Goal: Information Seeking & Learning: Find specific fact

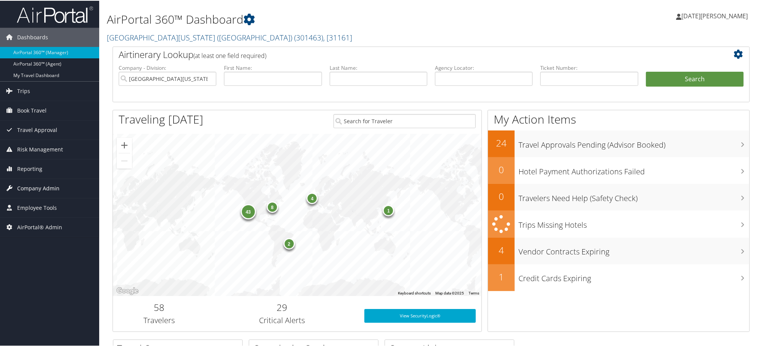
click at [21, 186] on span "Company Admin" at bounding box center [38, 187] width 42 height 19
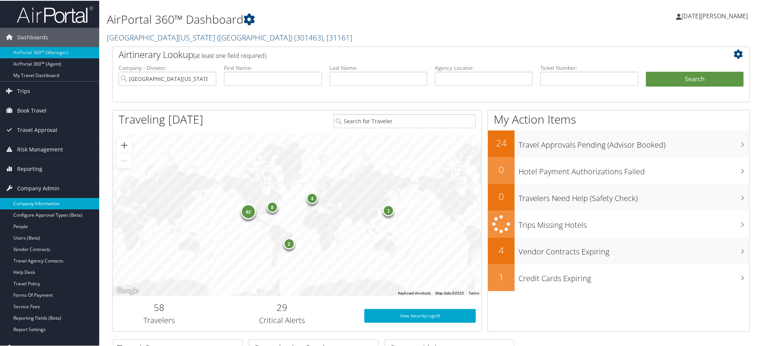
click at [35, 203] on link "Company Information" at bounding box center [49, 202] width 99 height 11
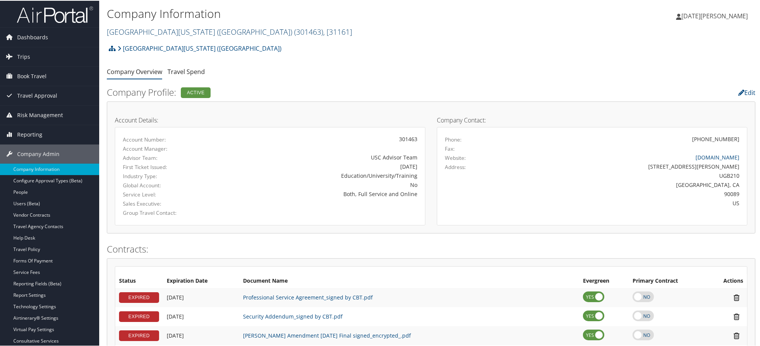
click at [140, 28] on link "University of Southern California (USC) ( 301463 ) , [ 31161 ]" at bounding box center [229, 31] width 245 height 10
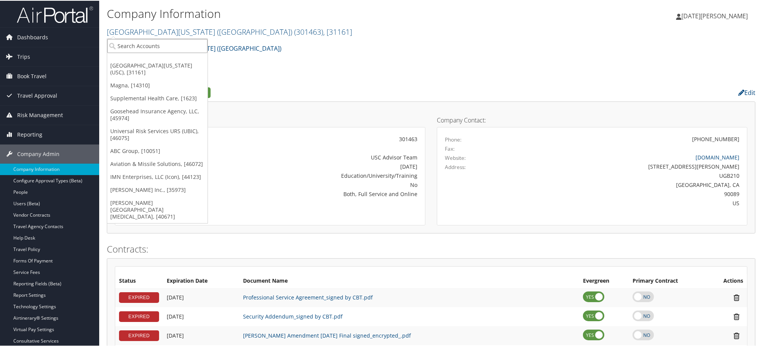
click at [150, 47] on input "search" at bounding box center [157, 45] width 100 height 14
paste input "2497"
type input "2497"
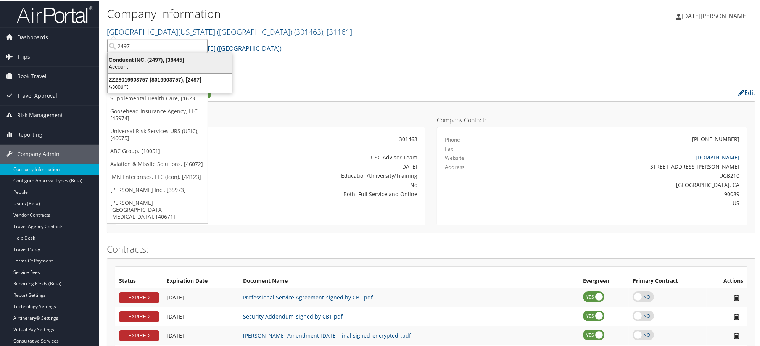
click at [136, 60] on div "Conduent INC. (2497), [38445]" at bounding box center [169, 59] width 133 height 7
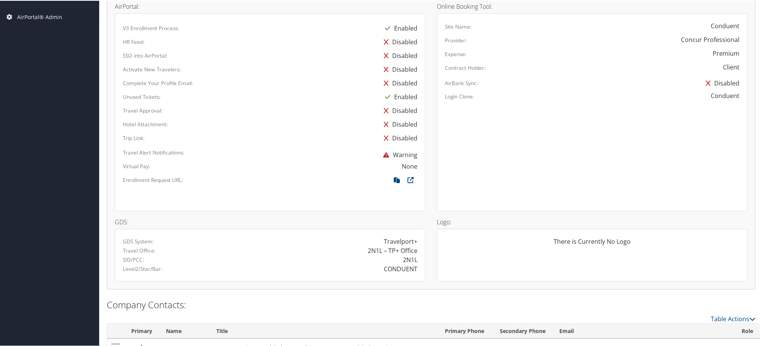
scroll to position [423, 0]
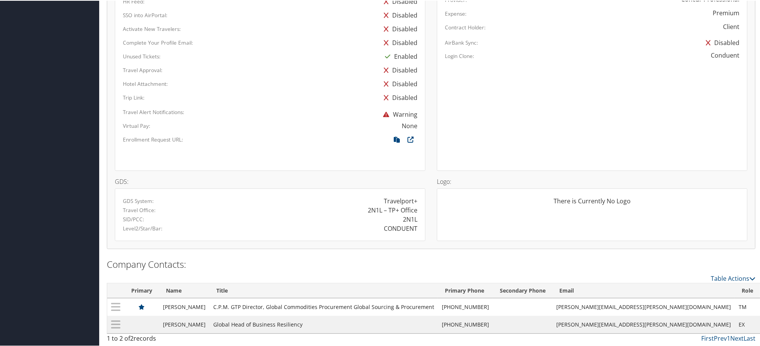
click at [395, 229] on div "CONDUENT" at bounding box center [401, 227] width 34 height 9
copy div "CONDUENT"
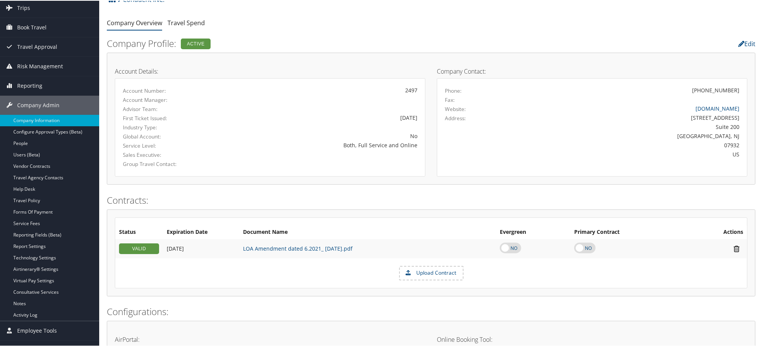
scroll to position [0, 0]
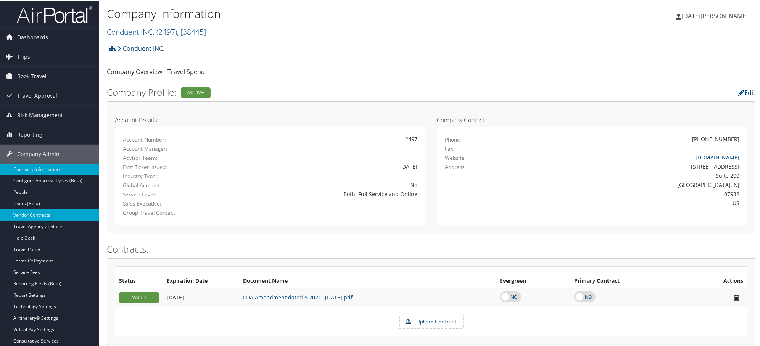
click at [22, 218] on link "Vendor Contracts" at bounding box center [49, 214] width 99 height 11
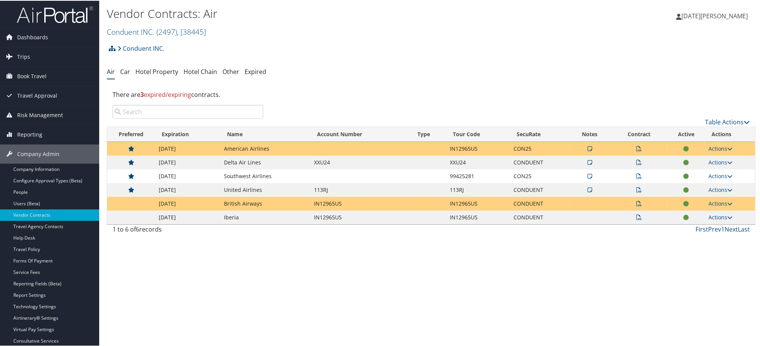
click at [587, 147] on icon at bounding box center [589, 147] width 5 height 5
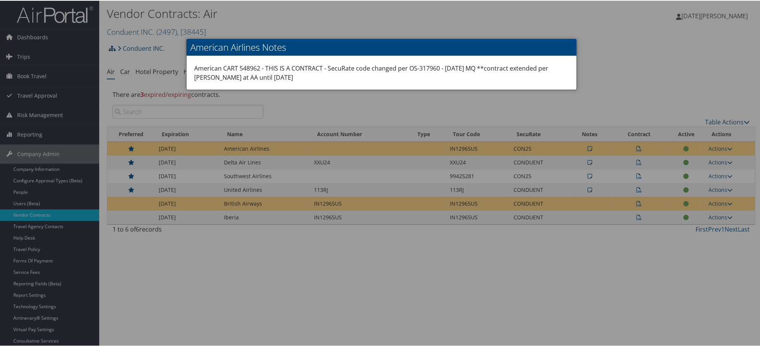
click at [429, 66] on div "American CART 548962 - THIS IS A CONTRACT - SecuRate code changed per OS-317960…" at bounding box center [381, 72] width 390 height 34
copy div "317960"
click at [462, 97] on div at bounding box center [381, 173] width 763 height 346
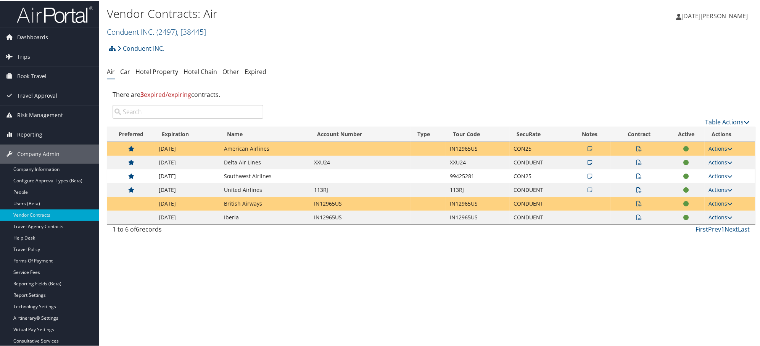
click at [636, 203] on icon at bounding box center [638, 202] width 5 height 5
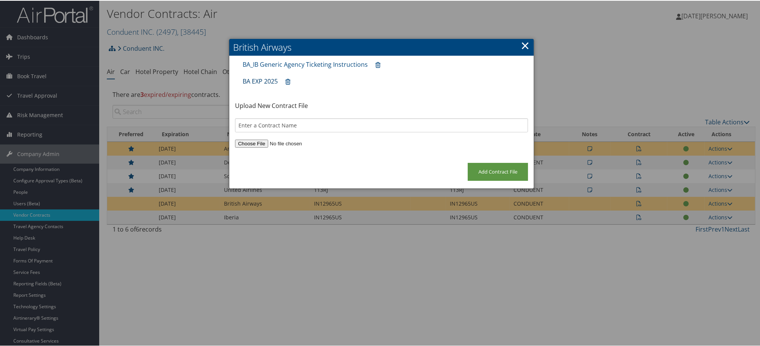
click at [260, 79] on link "BA EXP 2025" at bounding box center [260, 80] width 35 height 8
click at [521, 43] on link "×" at bounding box center [525, 44] width 9 height 15
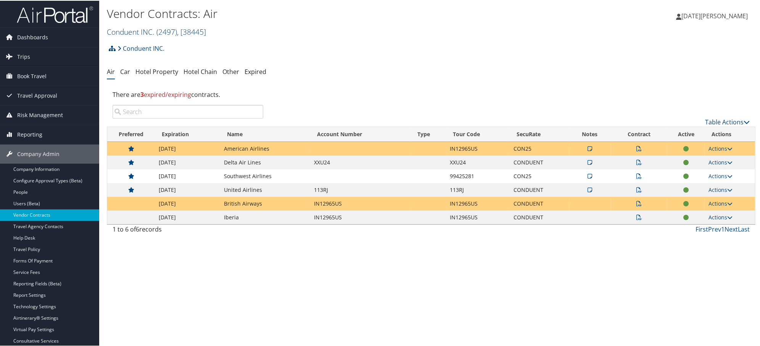
click at [146, 35] on link "Conduent INC. ( 2497 ) , [ 38445 ]" at bounding box center [156, 31] width 99 height 10
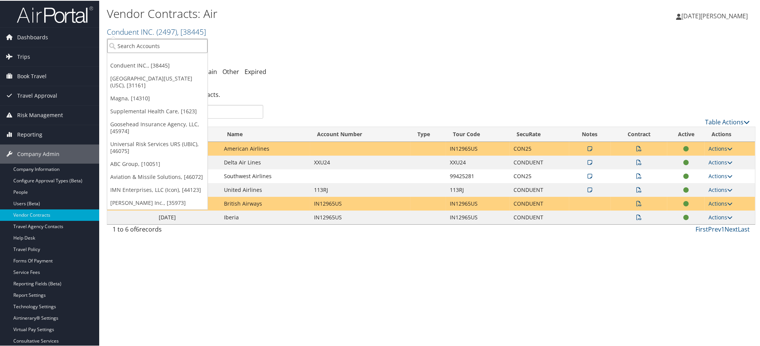
click at [143, 44] on input "search" at bounding box center [157, 45] width 100 height 14
paste input "167"
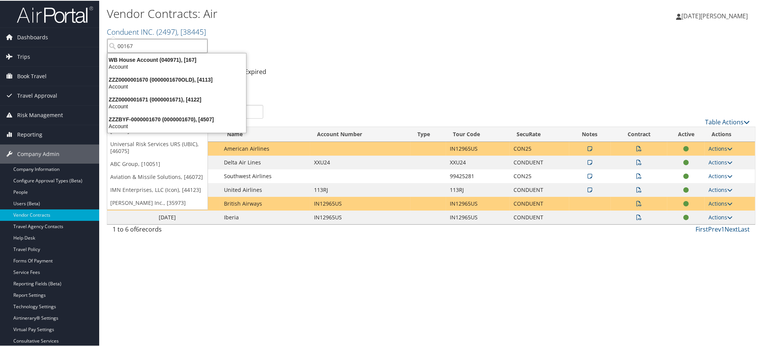
type input "000167"
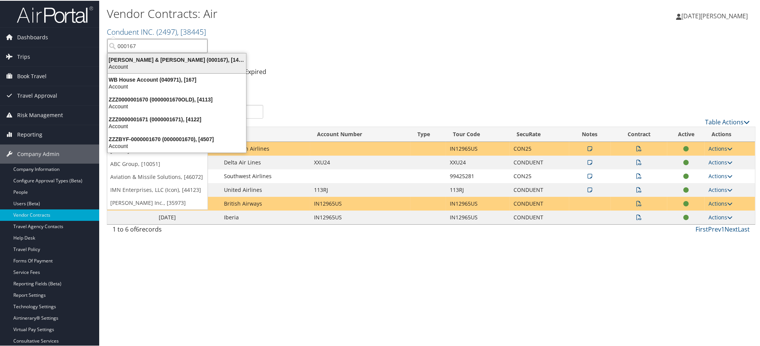
click at [135, 59] on div "Balch & Bingham (000167), [14679]" at bounding box center [177, 59] width 148 height 7
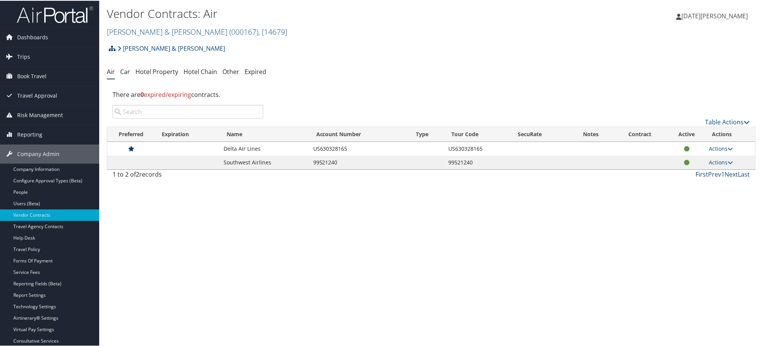
click at [104, 204] on div "Vendor Contracts: Air [PERSON_NAME] & [PERSON_NAME] ( 000167 ) , [ 14679 ] Cond…" at bounding box center [431, 173] width 664 height 346
click at [313, 27] on h2 "[PERSON_NAME] & [PERSON_NAME] ( 000167 ) , [ 14679 ]" at bounding box center [323, 30] width 432 height 13
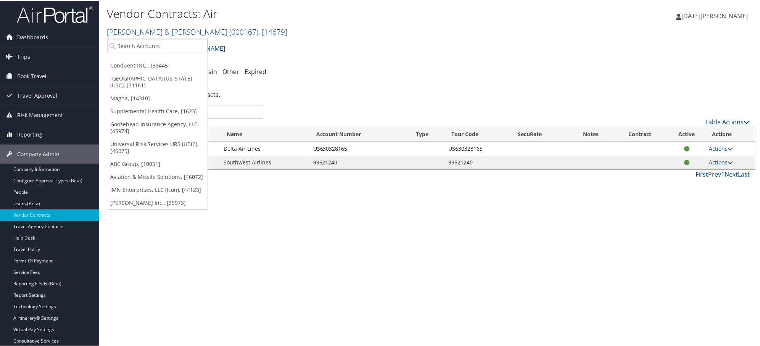
click at [307, 221] on div "Vendor Contracts: Air [PERSON_NAME] & [PERSON_NAME] ( 000167 ) , [ 14679 ] Cond…" at bounding box center [431, 173] width 664 height 346
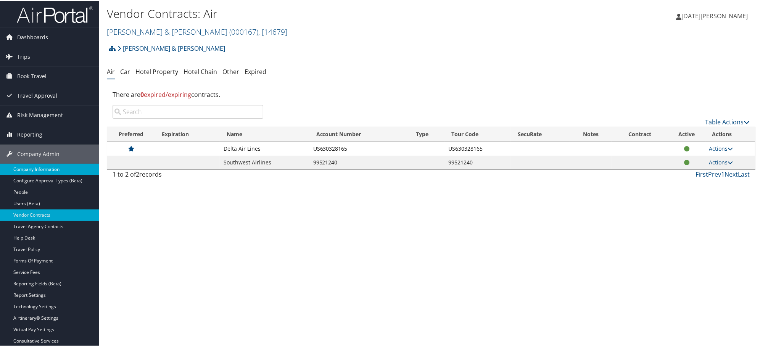
click at [25, 169] on link "Company Information" at bounding box center [49, 168] width 99 height 11
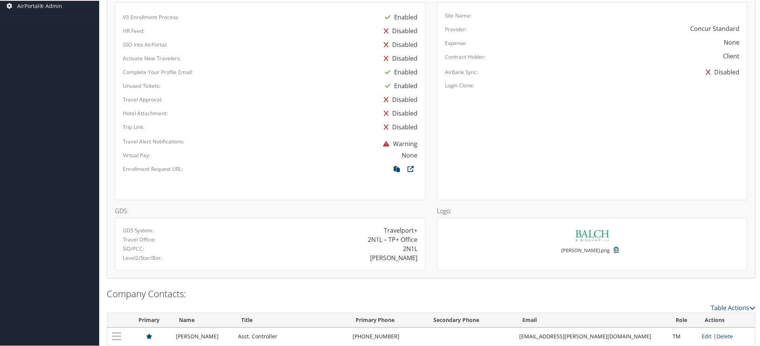
scroll to position [423, 0]
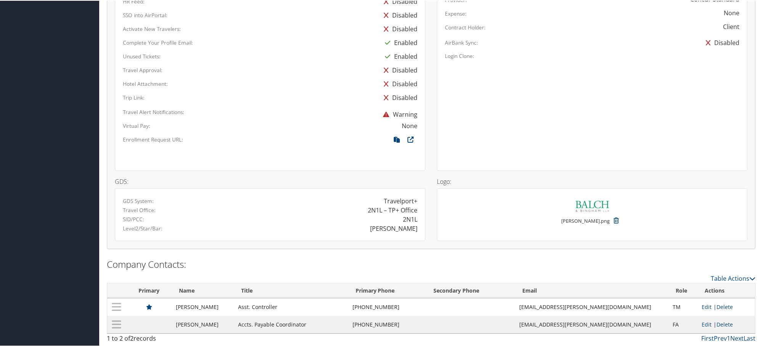
click at [396, 231] on div "BALCH" at bounding box center [393, 227] width 47 height 9
click at [403, 227] on div "BALCH" at bounding box center [393, 227] width 47 height 9
copy div "BALCH"
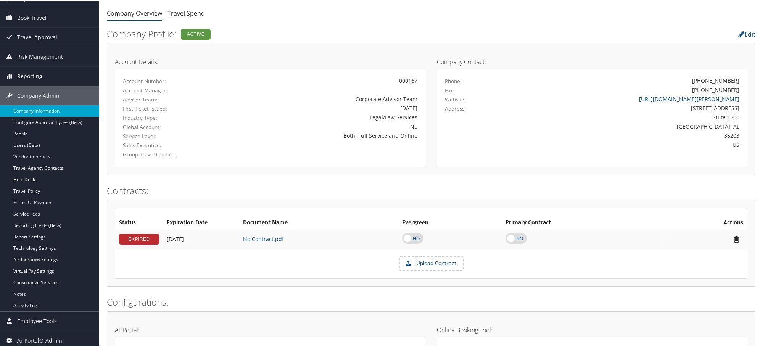
scroll to position [0, 0]
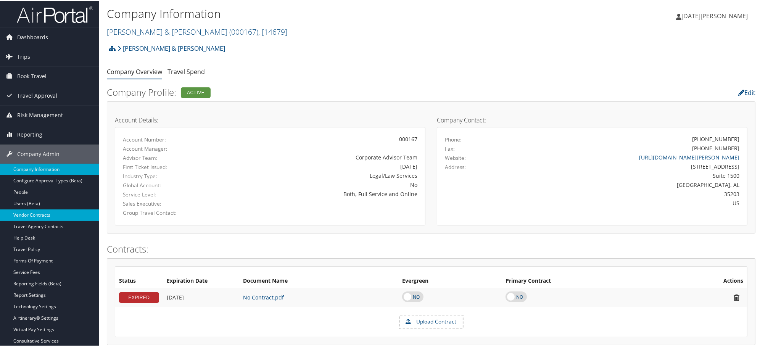
click at [24, 214] on link "Vendor Contracts" at bounding box center [49, 214] width 99 height 11
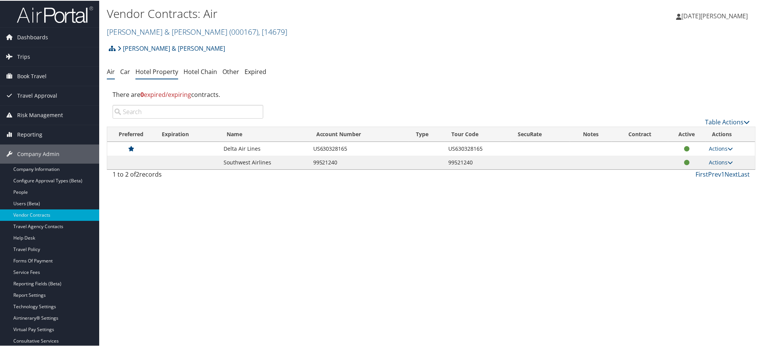
click at [158, 69] on link "Hotel Property" at bounding box center [156, 71] width 43 height 8
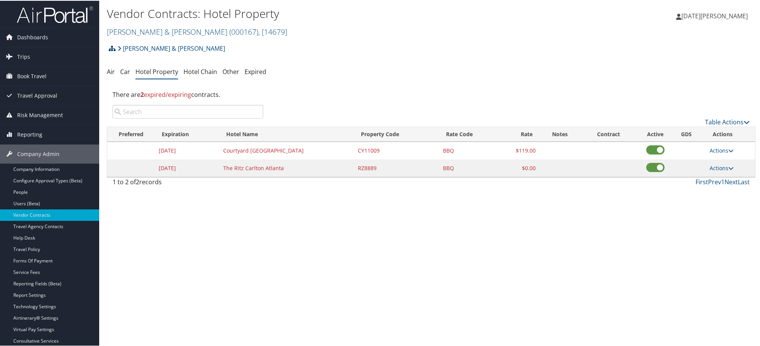
click at [111, 49] on icon at bounding box center [112, 48] width 7 height 6
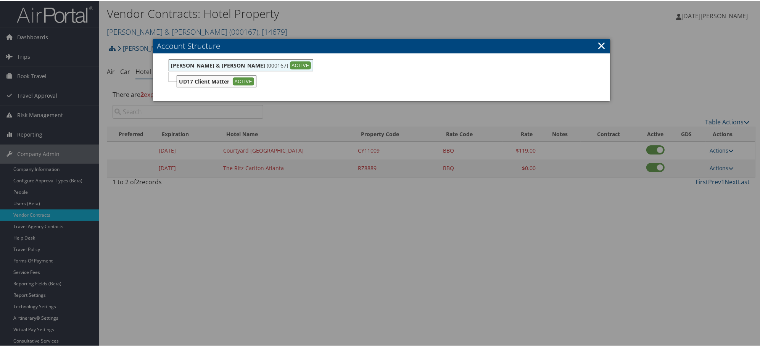
click at [565, 260] on div at bounding box center [381, 173] width 763 height 346
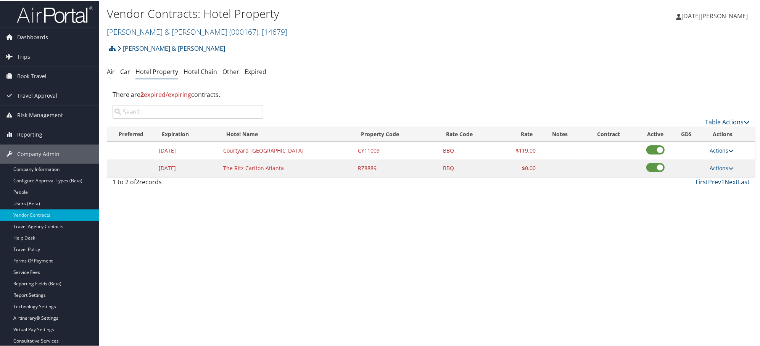
click at [106, 51] on div "Vendor Contracts: Hotel Property Balch & Bingham ( 000167 ) , [ 14679 ] Conduen…" at bounding box center [431, 173] width 664 height 346
click at [111, 49] on icon at bounding box center [112, 48] width 7 height 6
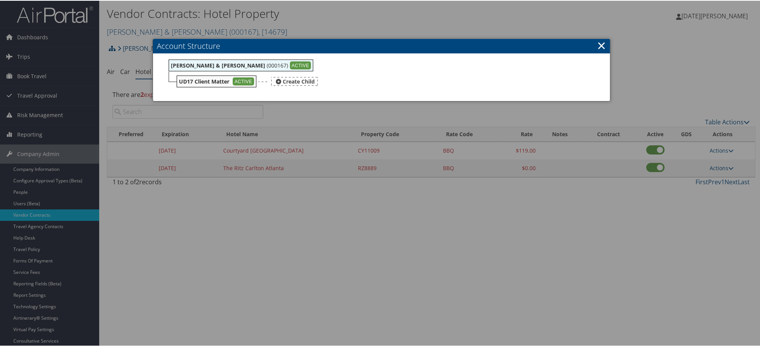
click at [206, 80] on b "UD17 Client Matter" at bounding box center [204, 80] width 50 height 7
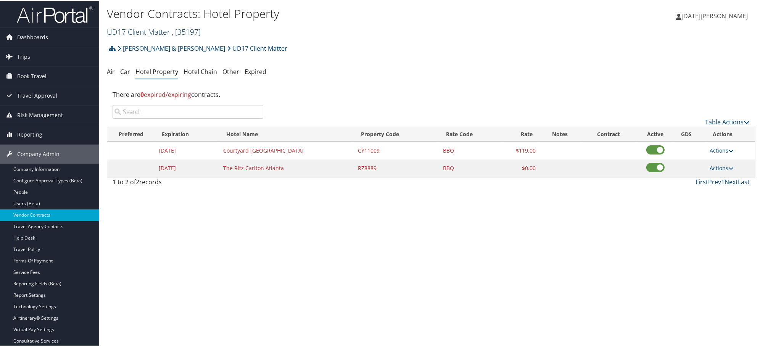
click at [127, 29] on link "UD17 Client Matter , [ 35197 ]" at bounding box center [154, 31] width 94 height 10
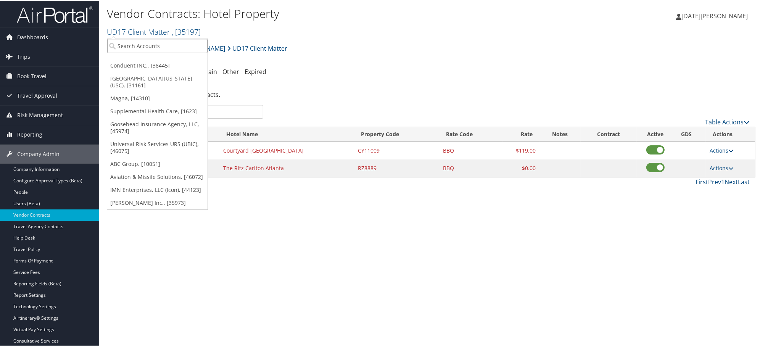
click at [131, 50] on input "search" at bounding box center [157, 45] width 100 height 14
type input "black diamond"
click at [139, 60] on div "Black Diamond Equipment (6038), [117]" at bounding box center [171, 59] width 137 height 7
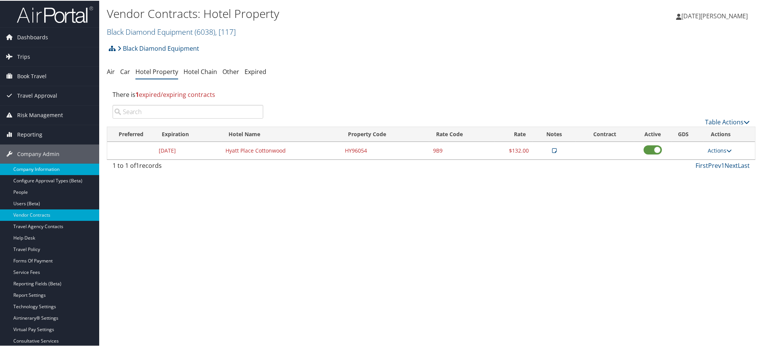
click at [23, 168] on link "Company Information" at bounding box center [49, 168] width 99 height 11
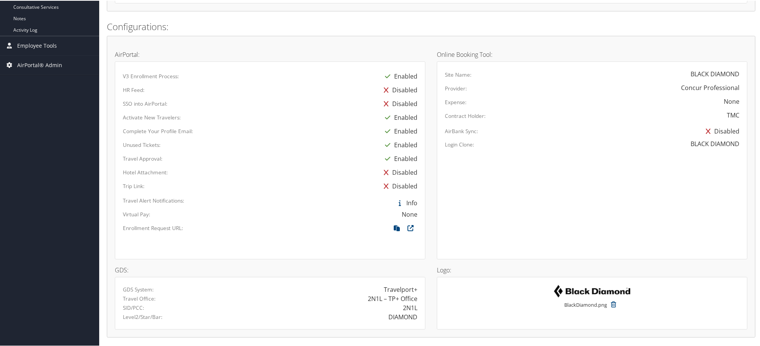
scroll to position [423, 0]
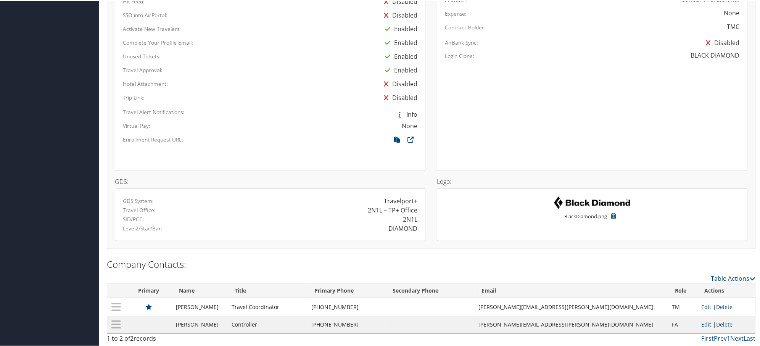
click at [399, 226] on div "DIAMOND" at bounding box center [402, 227] width 29 height 9
copy div "DIAMOND"
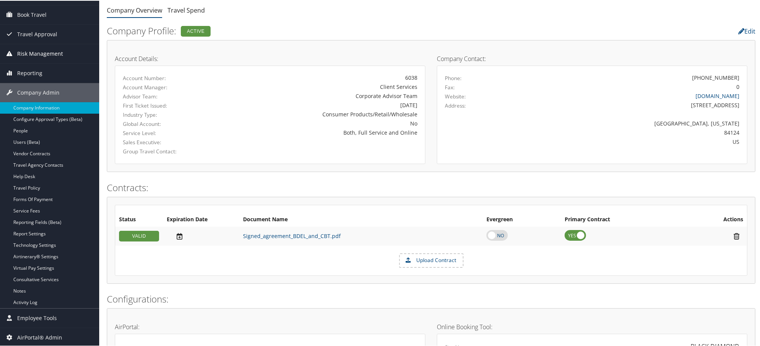
scroll to position [0, 0]
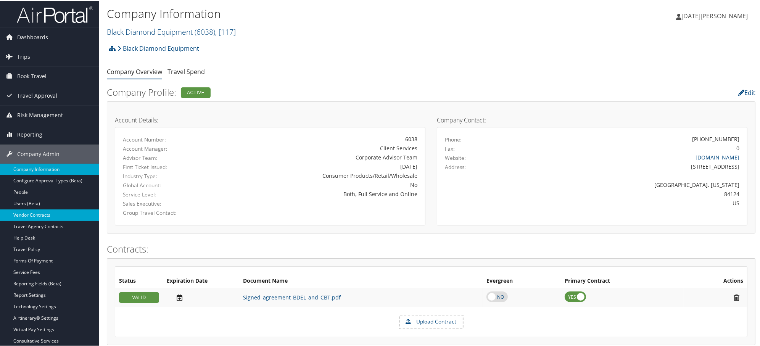
click at [32, 215] on link "Vendor Contracts" at bounding box center [49, 214] width 99 height 11
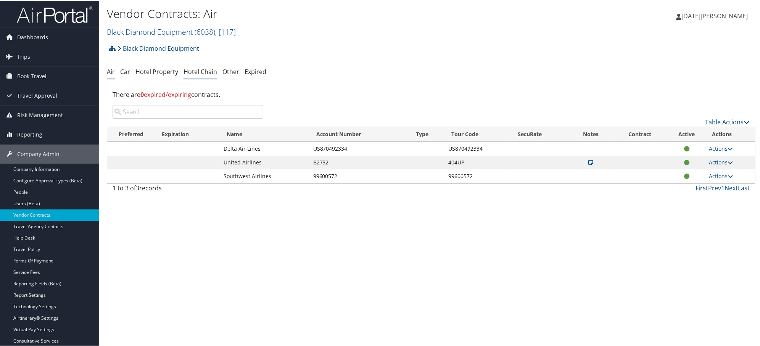
drag, startPoint x: 145, startPoint y: 74, endPoint x: 199, endPoint y: 77, distance: 54.2
click at [145, 74] on link "Hotel Property" at bounding box center [156, 71] width 43 height 8
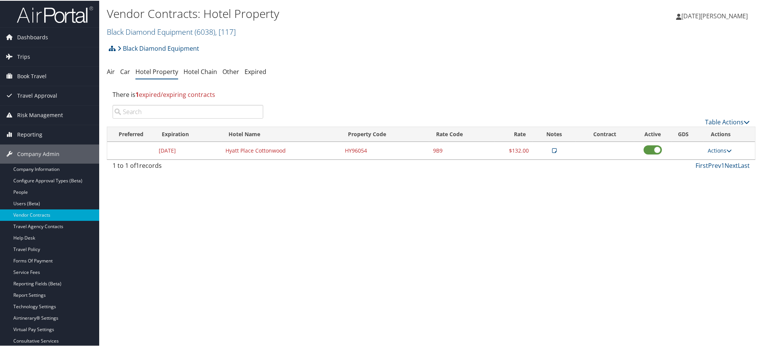
drag, startPoint x: 193, startPoint y: 216, endPoint x: 205, endPoint y: 217, distance: 12.3
click at [195, 217] on div "Vendor Contracts: Hotel Property Black Diamond Equipment ( 6038 ) , [ 117 ] Bla…" at bounding box center [431, 173] width 664 height 346
click at [130, 33] on link "Black Diamond Equipment ( 6038 ) , [ 117 ]" at bounding box center [171, 31] width 129 height 10
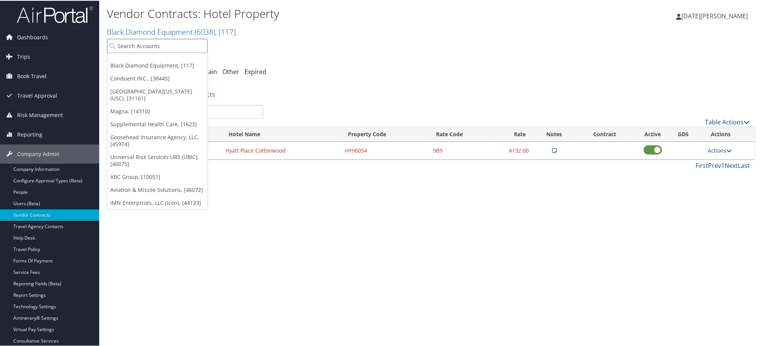
click at [128, 48] on input "search" at bounding box center [157, 45] width 100 height 14
paste input "301094"
type input "301094"
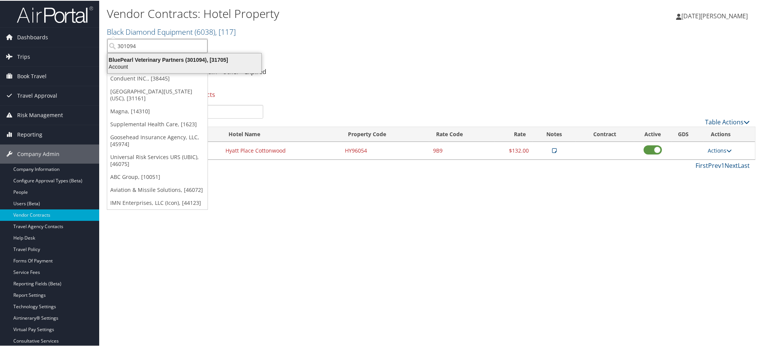
click at [121, 63] on div "Account" at bounding box center [184, 66] width 163 height 7
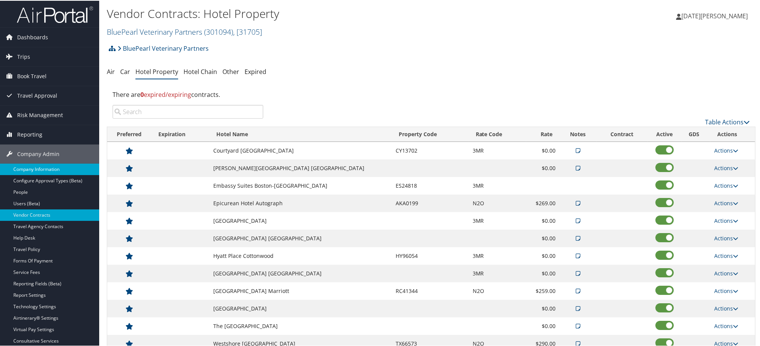
click at [35, 169] on link "Company Information" at bounding box center [49, 168] width 99 height 11
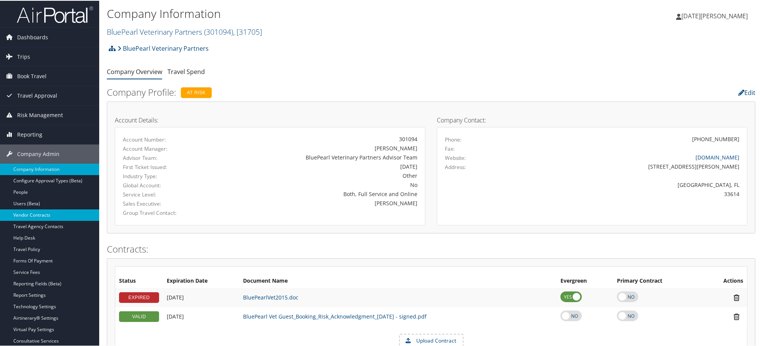
click at [31, 217] on link "Vendor Contracts" at bounding box center [49, 214] width 99 height 11
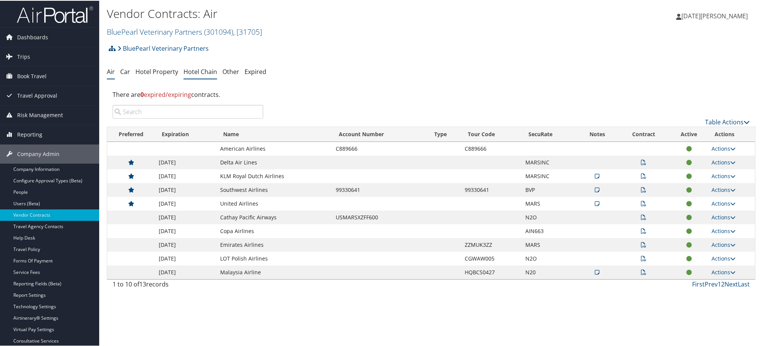
click at [198, 73] on link "Hotel Chain" at bounding box center [200, 71] width 34 height 8
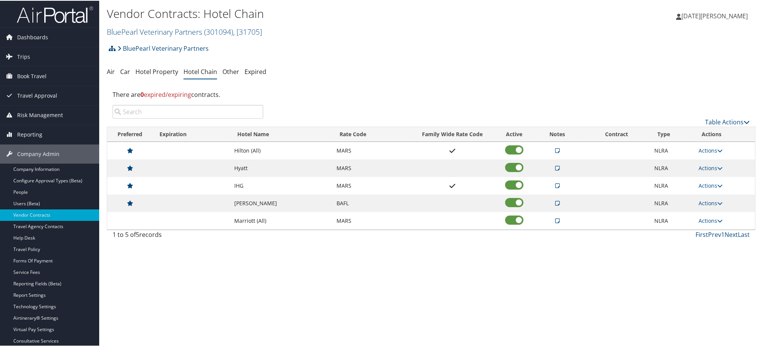
click at [556, 149] on icon at bounding box center [557, 149] width 5 height 5
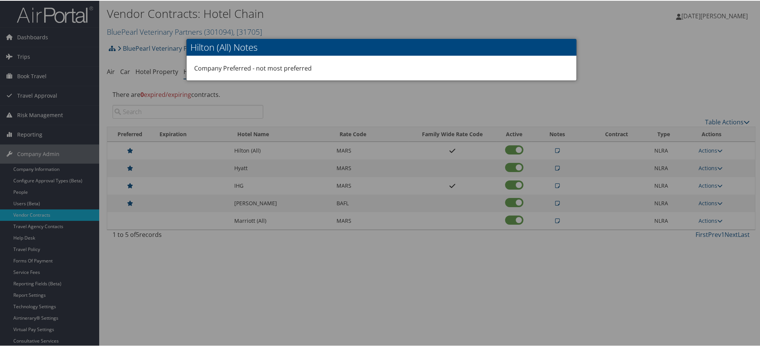
click at [580, 150] on div at bounding box center [381, 173] width 763 height 346
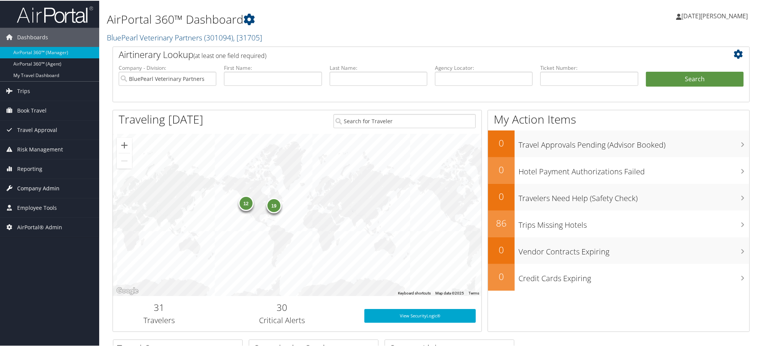
click at [27, 190] on span "Company Admin" at bounding box center [38, 187] width 42 height 19
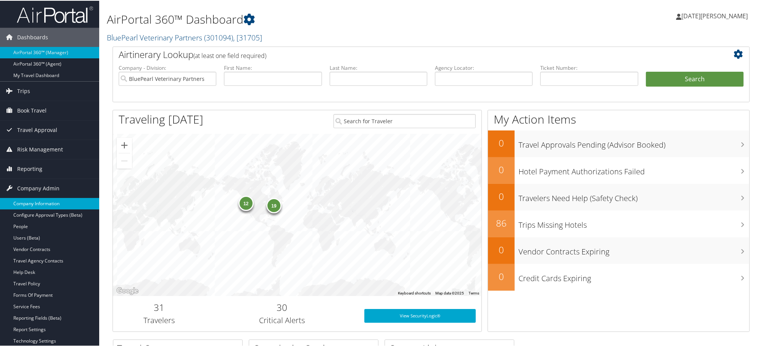
click at [45, 203] on link "Company Information" at bounding box center [49, 202] width 99 height 11
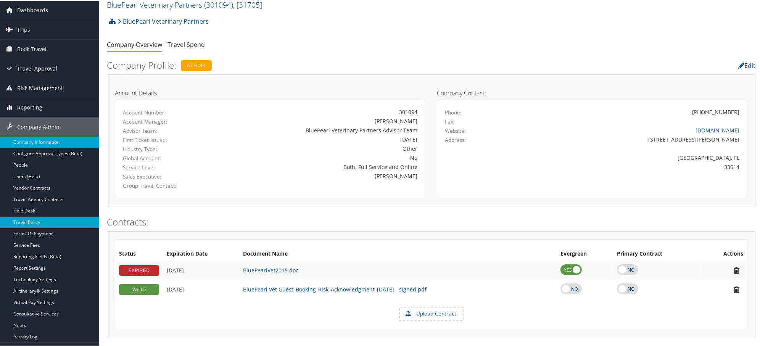
scroll to position [42, 0]
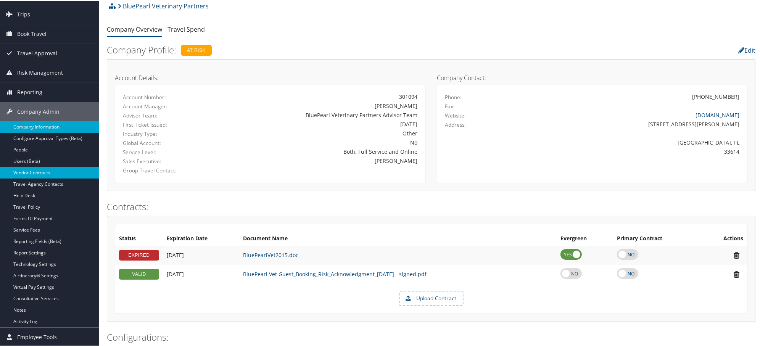
click at [27, 173] on link "Vendor Contracts" at bounding box center [49, 171] width 99 height 11
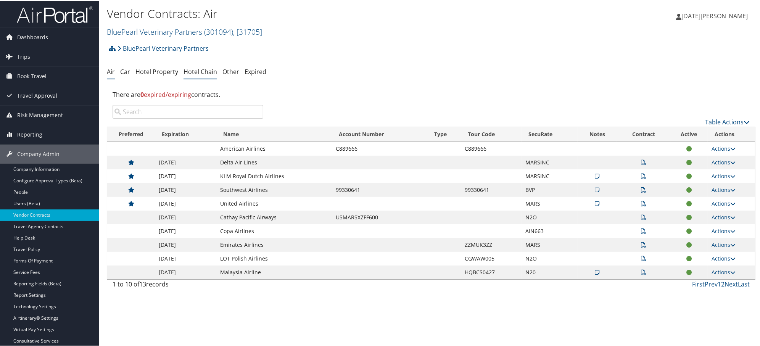
click at [193, 71] on link "Hotel Chain" at bounding box center [200, 71] width 34 height 8
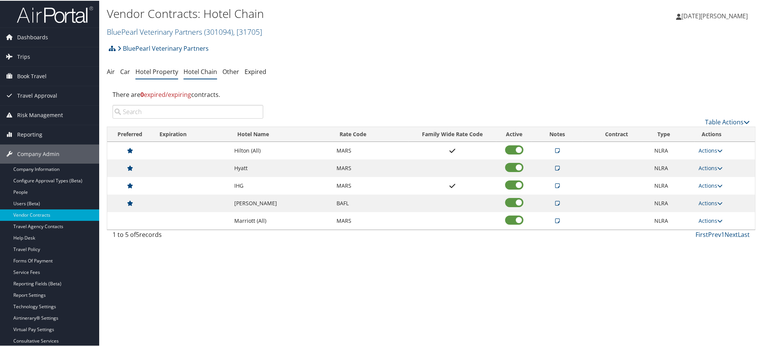
click at [150, 72] on link "Hotel Property" at bounding box center [156, 71] width 43 height 8
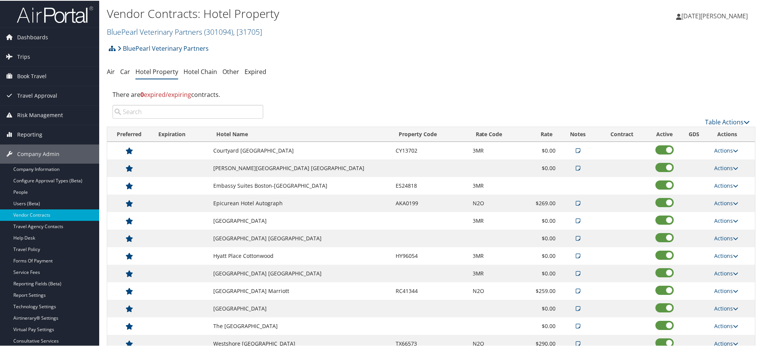
click at [176, 110] on input "search" at bounding box center [187, 111] width 151 height 14
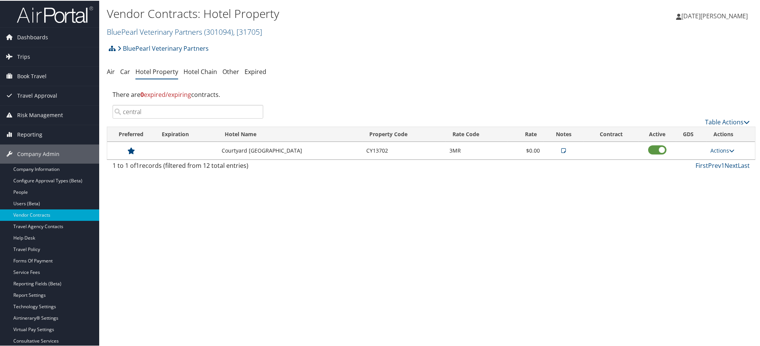
click at [563, 150] on icon at bounding box center [563, 149] width 5 height 5
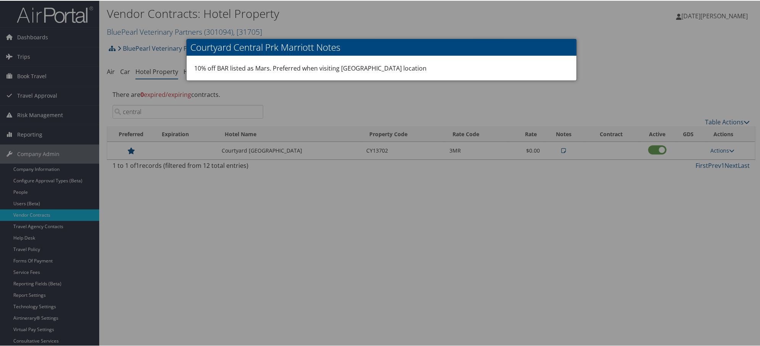
click at [551, 199] on div at bounding box center [381, 173] width 763 height 346
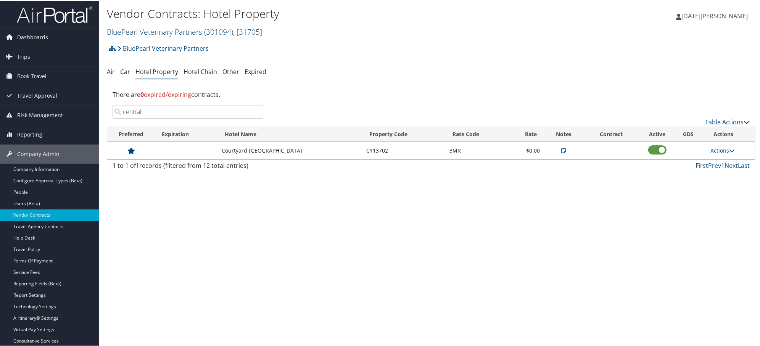
click at [563, 148] on td at bounding box center [563, 150] width 40 height 18
click at [562, 149] on icon at bounding box center [563, 149] width 5 height 5
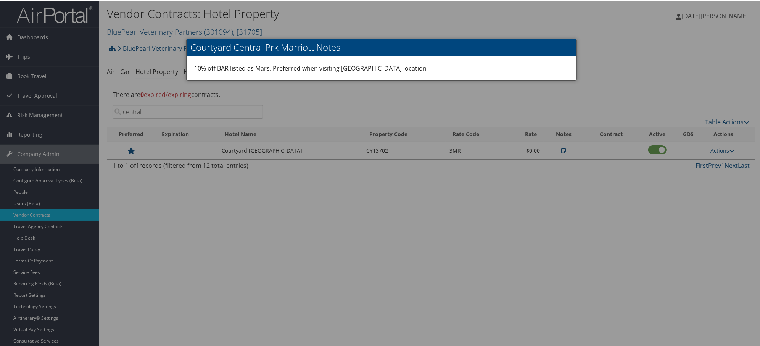
click at [616, 61] on div at bounding box center [381, 173] width 763 height 346
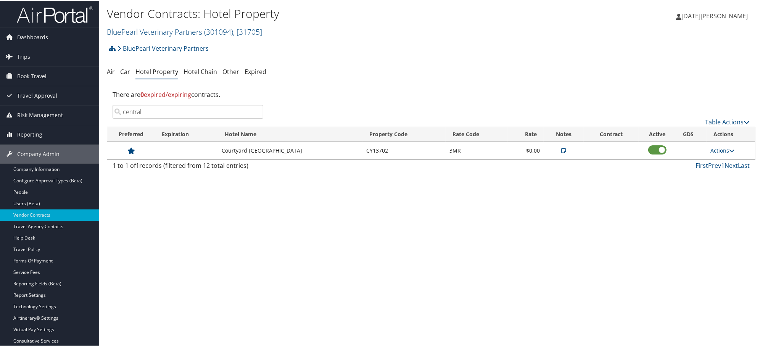
click at [152, 110] on input "central" at bounding box center [187, 111] width 151 height 14
type input "S"
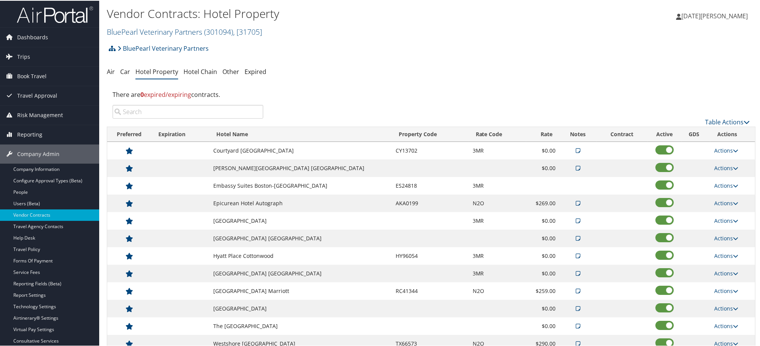
type input "L"
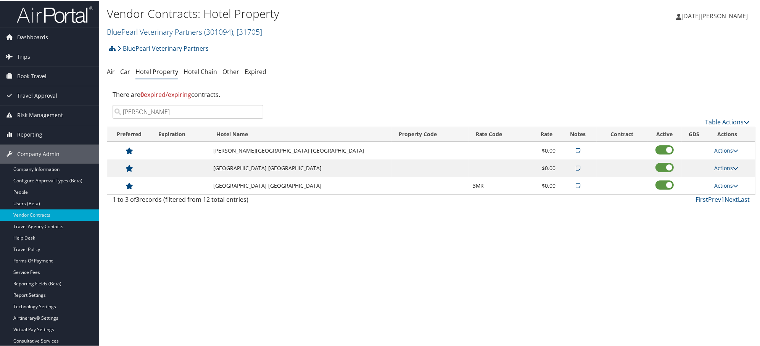
type input "[PERSON_NAME]"
drag, startPoint x: 217, startPoint y: 169, endPoint x: 307, endPoint y: 170, distance: 90.0
click at [307, 170] on tr "[GEOGRAPHIC_DATA] [GEOGRAPHIC_DATA] Che $0.00 Actions View Notes Edit Delete" at bounding box center [431, 168] width 648 height 18
copy tr "[GEOGRAPHIC_DATA] [GEOGRAPHIC_DATA]"
click at [365, 260] on div "Vendor Contracts: Hotel Property BluePearl Veterinary Partners ( 301094 ) , [ 3…" at bounding box center [431, 173] width 664 height 346
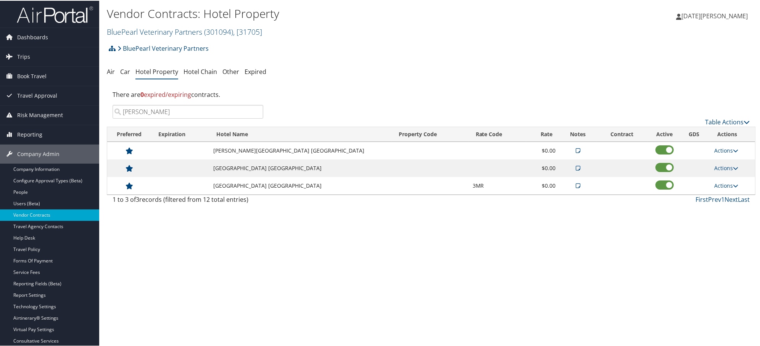
click at [254, 111] on input "[PERSON_NAME]" at bounding box center [187, 111] width 151 height 14
